Goal: Find specific page/section: Find specific page/section

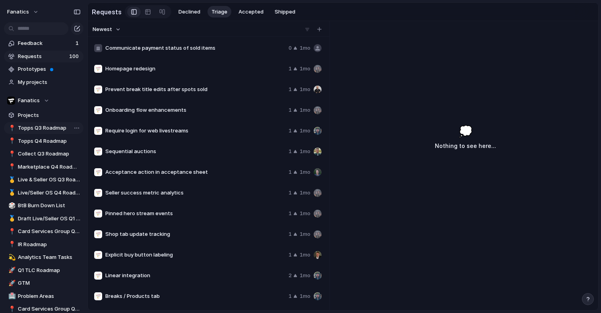
click at [53, 126] on span "Topps Q3 Roadmap" at bounding box center [49, 128] width 63 height 8
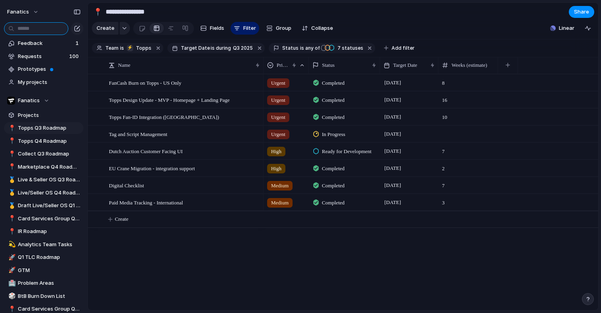
click at [35, 32] on input "text" at bounding box center [36, 28] width 64 height 13
